Goal: Find specific page/section: Find specific page/section

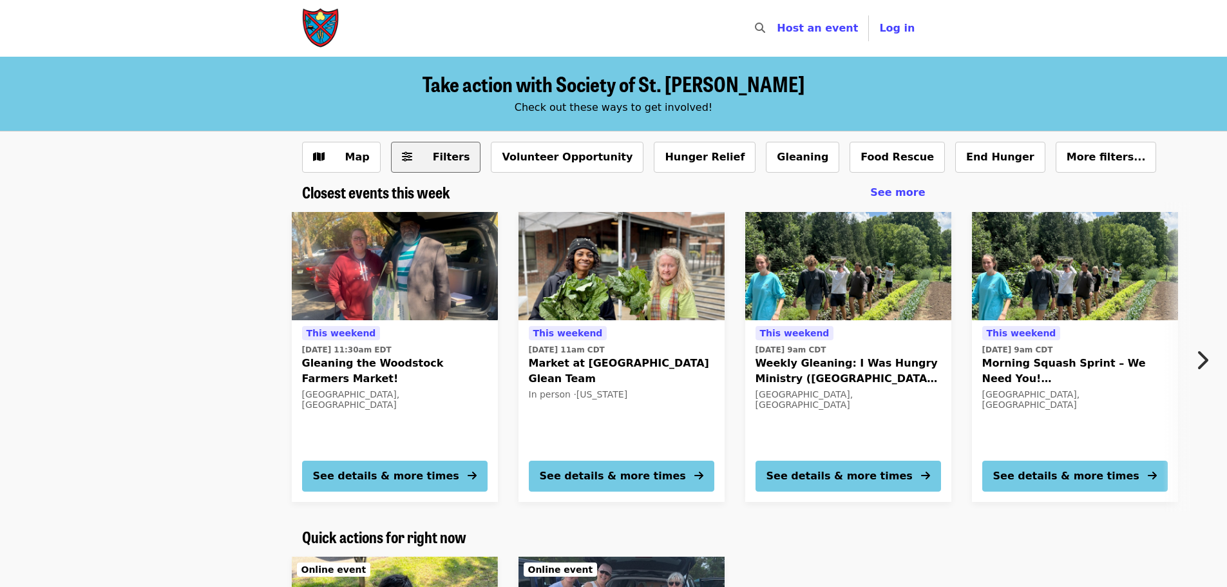
click at [420, 162] on span "Filters" at bounding box center [445, 156] width 50 height 15
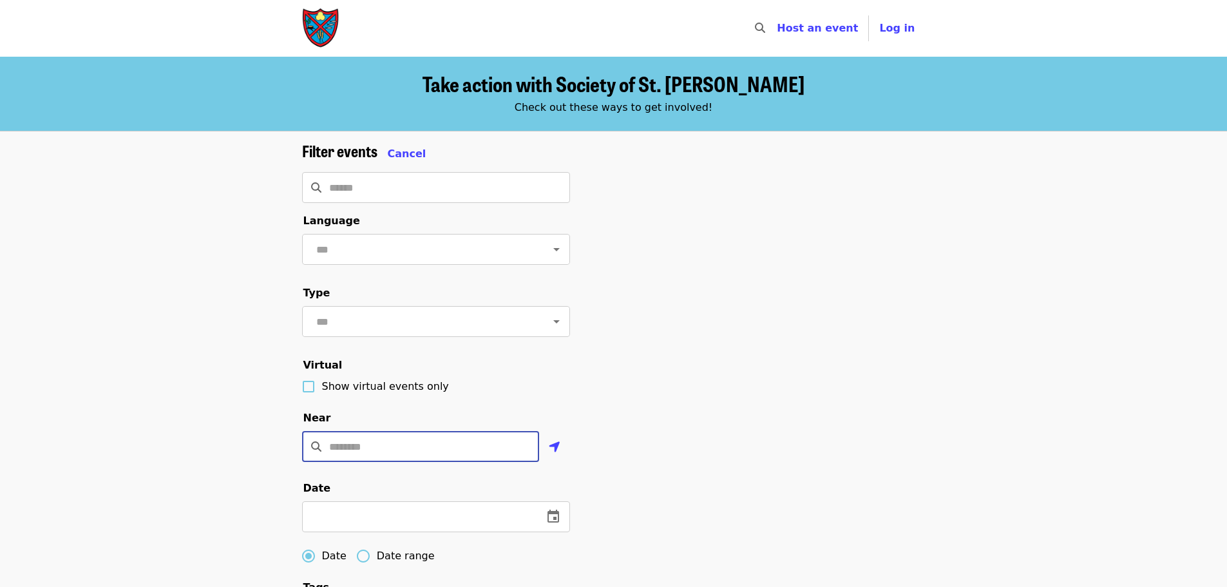
click at [394, 462] on input "Location" at bounding box center [434, 446] width 210 height 31
click at [551, 455] on icon "location-arrow icon" at bounding box center [555, 446] width 12 height 15
click at [405, 462] on input "Enter a location" at bounding box center [434, 446] width 210 height 31
type input "**********"
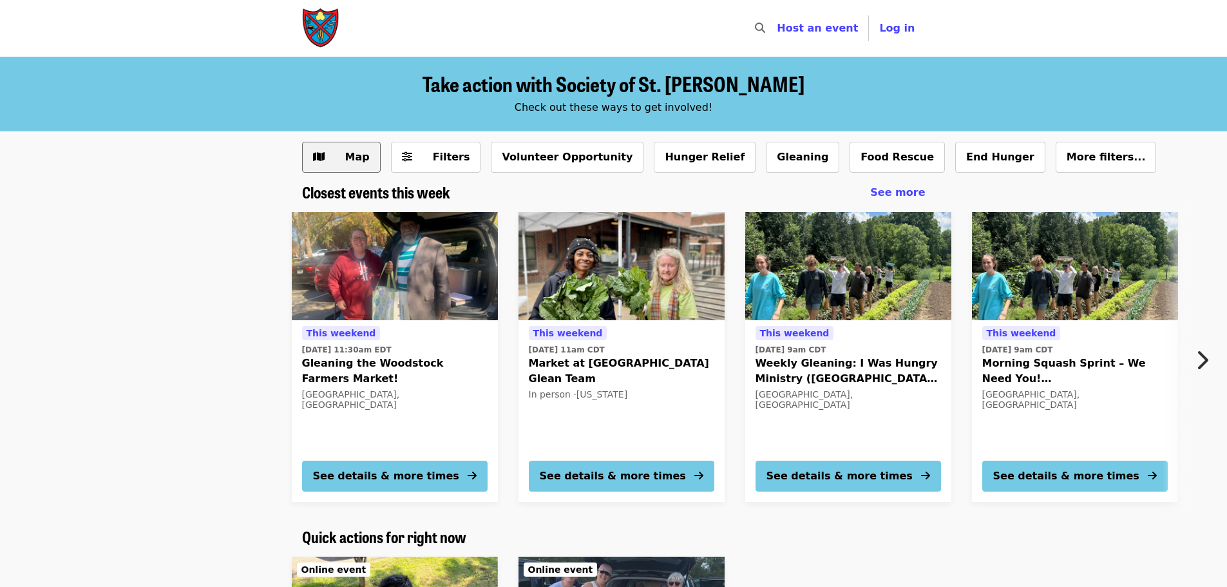
click at [367, 165] on button "Map" at bounding box center [341, 157] width 79 height 31
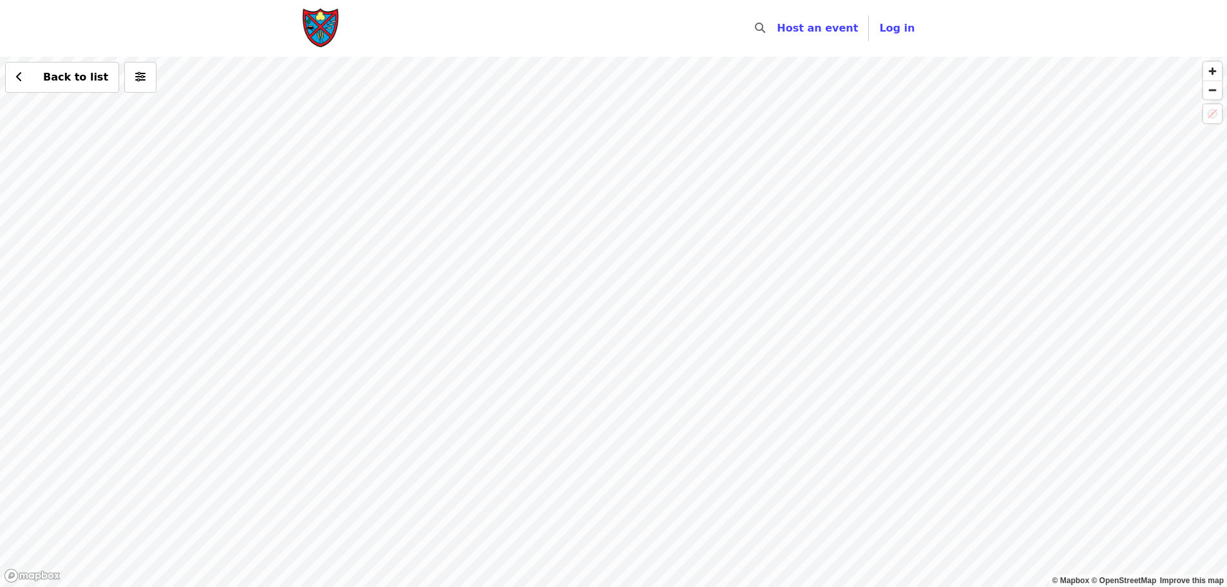
click at [411, 321] on div "Back to list" at bounding box center [613, 322] width 1227 height 530
